Goal: Task Accomplishment & Management: Manage account settings

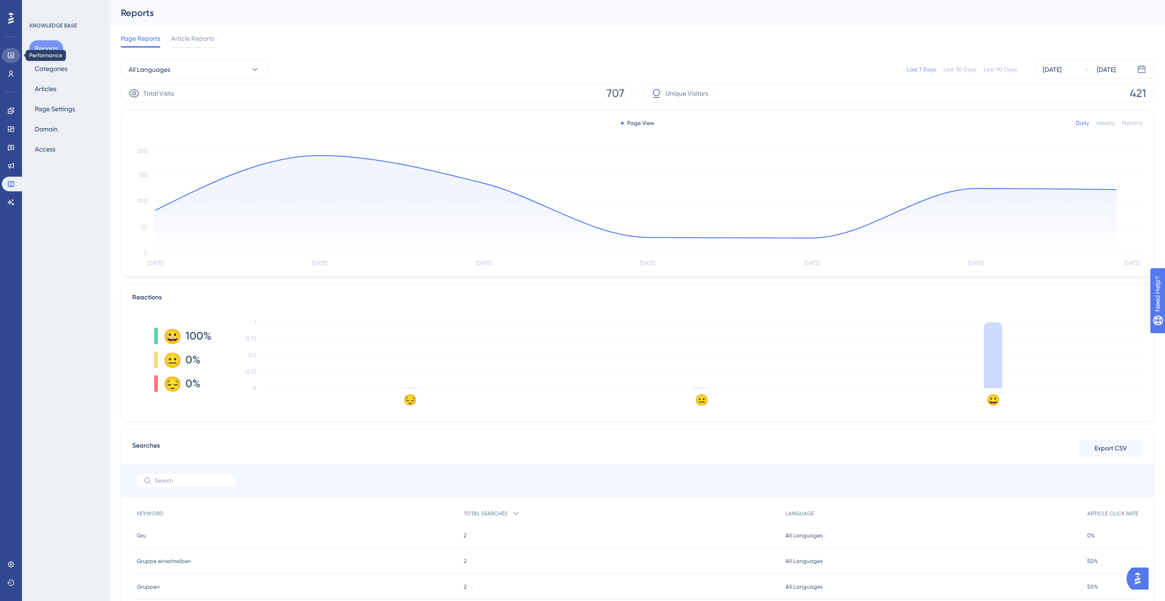
click at [8, 57] on icon at bounding box center [10, 55] width 7 height 7
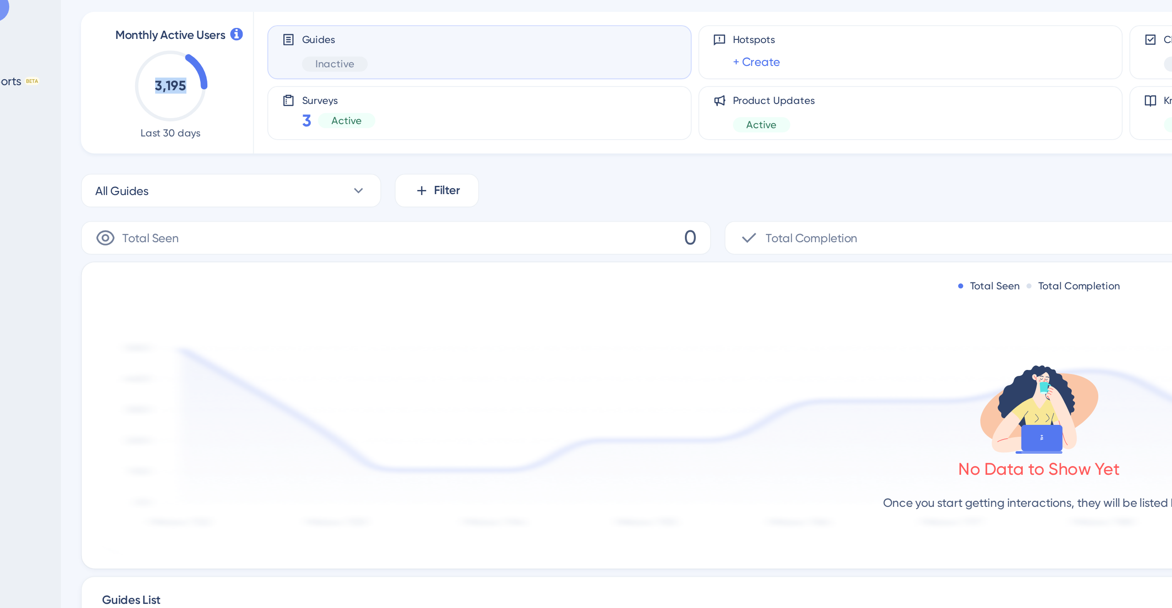
drag, startPoint x: 159, startPoint y: 91, endPoint x: 184, endPoint y: 91, distance: 24.7
click at [184, 91] on icon "3,195" at bounding box center [169, 91] width 40 height 40
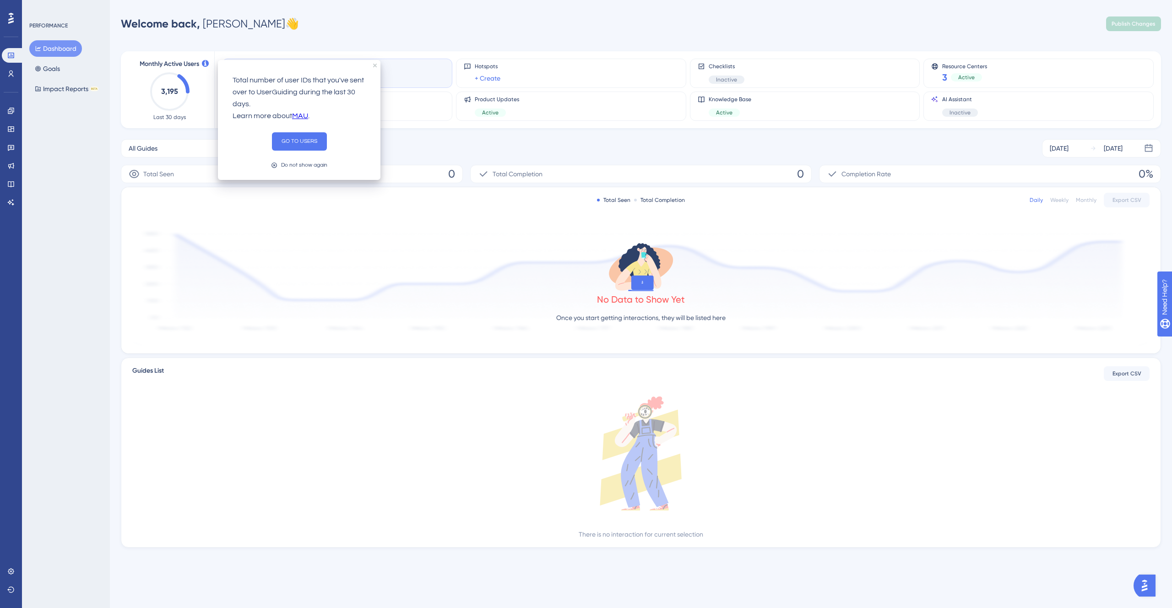
click at [203, 62] on icon at bounding box center [205, 63] width 7 height 7
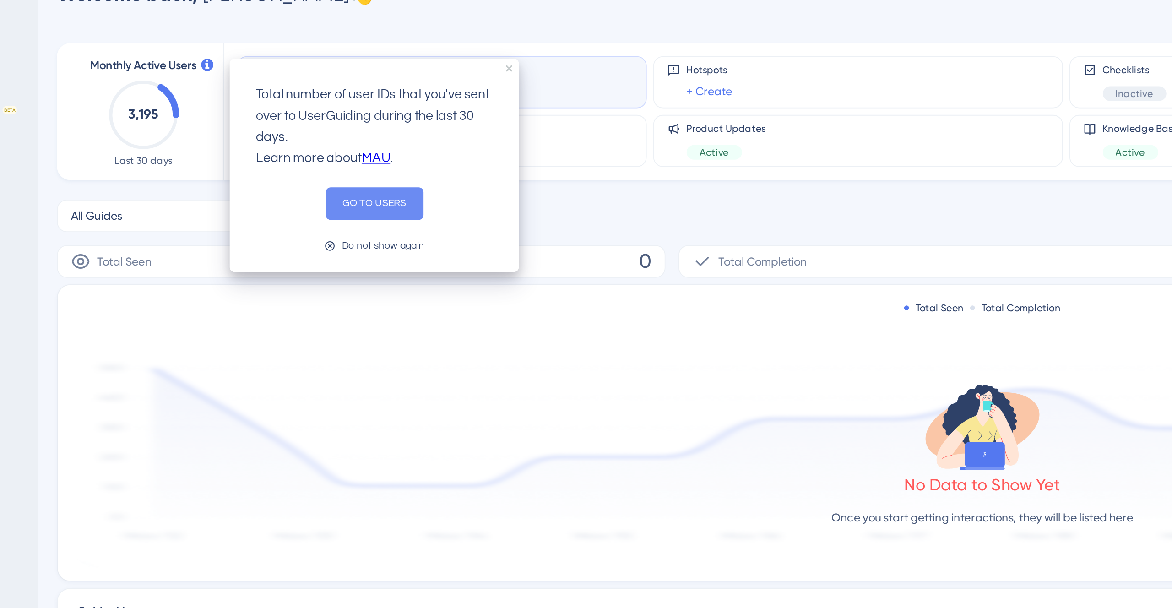
click at [280, 141] on button "GO TO USERS" at bounding box center [299, 141] width 55 height 18
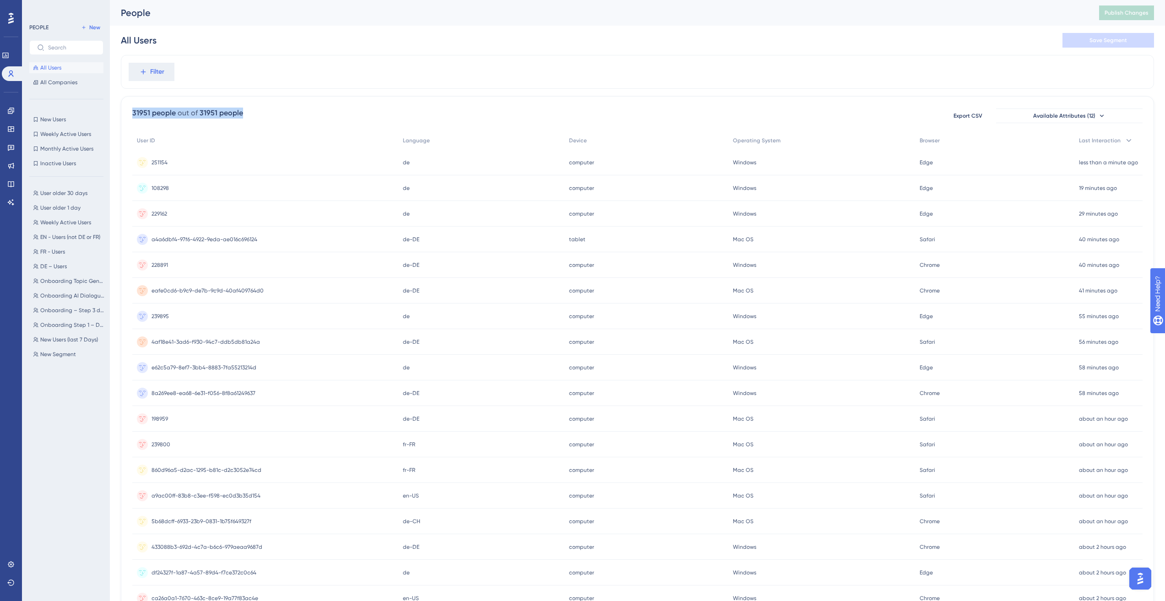
drag, startPoint x: 133, startPoint y: 115, endPoint x: 250, endPoint y: 114, distance: 116.8
click at [250, 115] on div "31951 people out of 31951 people Export CSV Available Attributes (12)" at bounding box center [637, 116] width 1011 height 16
click at [250, 114] on div "31951 people out of 31951 people Export CSV Available Attributes (12)" at bounding box center [637, 116] width 1011 height 16
